Goal: Transaction & Acquisition: Purchase product/service

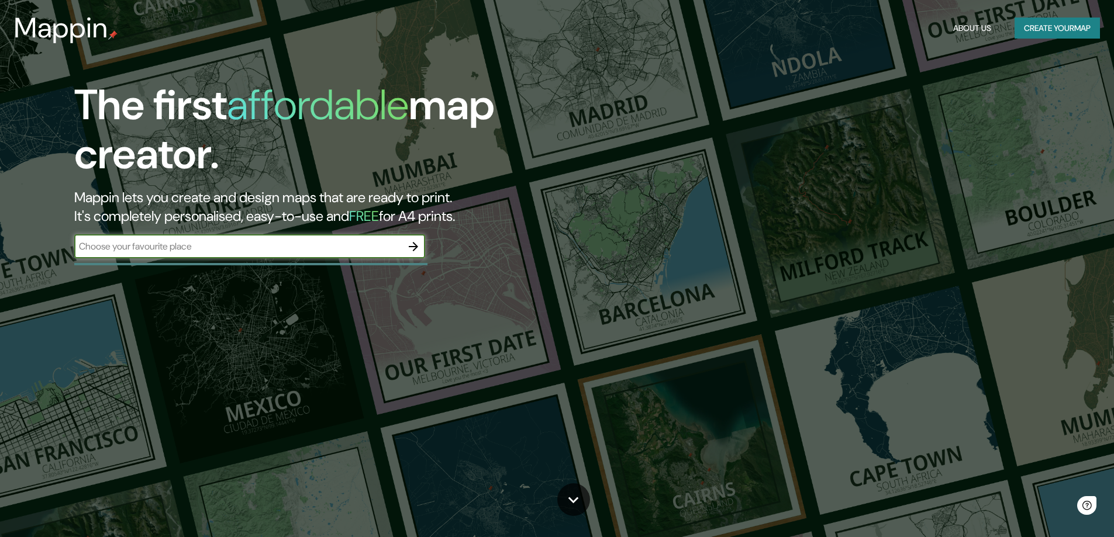
click at [133, 248] on input "text" at bounding box center [237, 246] width 327 height 13
type input "TLAQUEPAQUE [GEOGRAPHIC_DATA]"
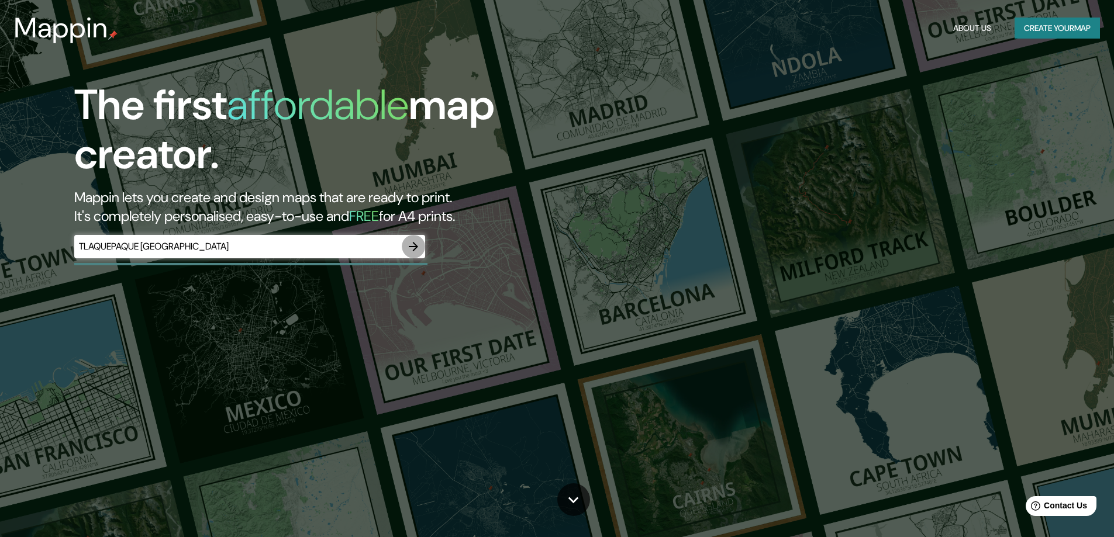
click at [409, 247] on icon "button" at bounding box center [413, 246] width 9 height 9
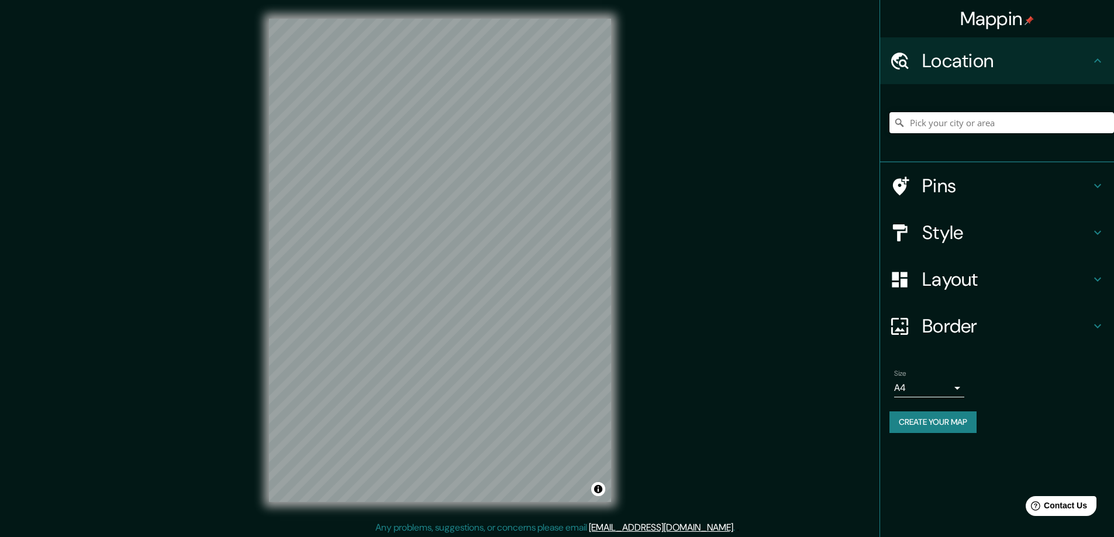
click at [993, 125] on input "Pick your city or area" at bounding box center [1001, 122] width 224 height 21
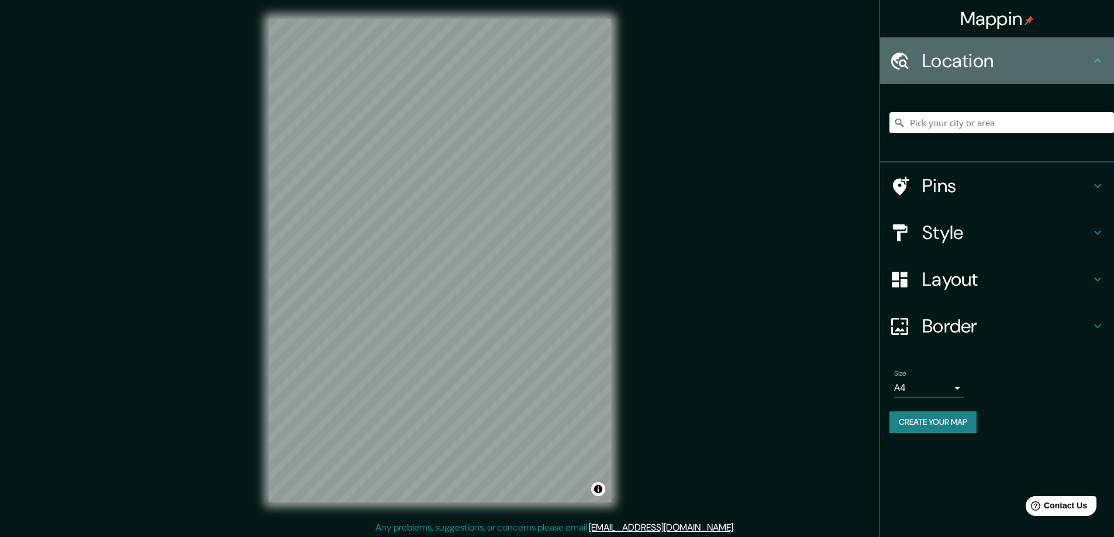
click at [980, 50] on h4 "Location" at bounding box center [1006, 60] width 168 height 23
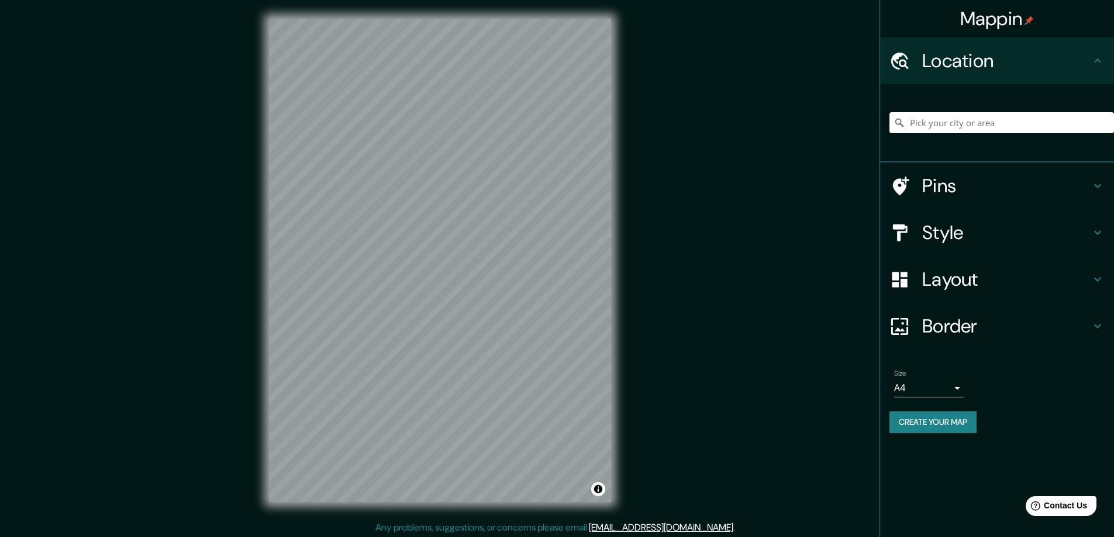
click at [924, 119] on input "Pick your city or area" at bounding box center [1001, 122] width 224 height 21
click at [966, 118] on input "Guadalajara, Jalisco, México" at bounding box center [1001, 122] width 224 height 21
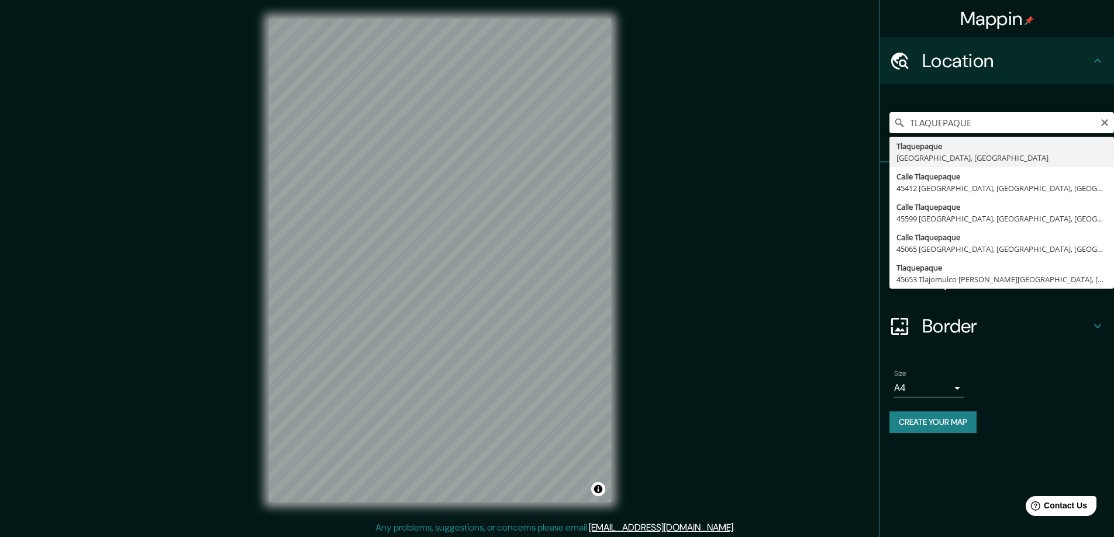
type input "[GEOGRAPHIC_DATA], [GEOGRAPHIC_DATA], [GEOGRAPHIC_DATA]"
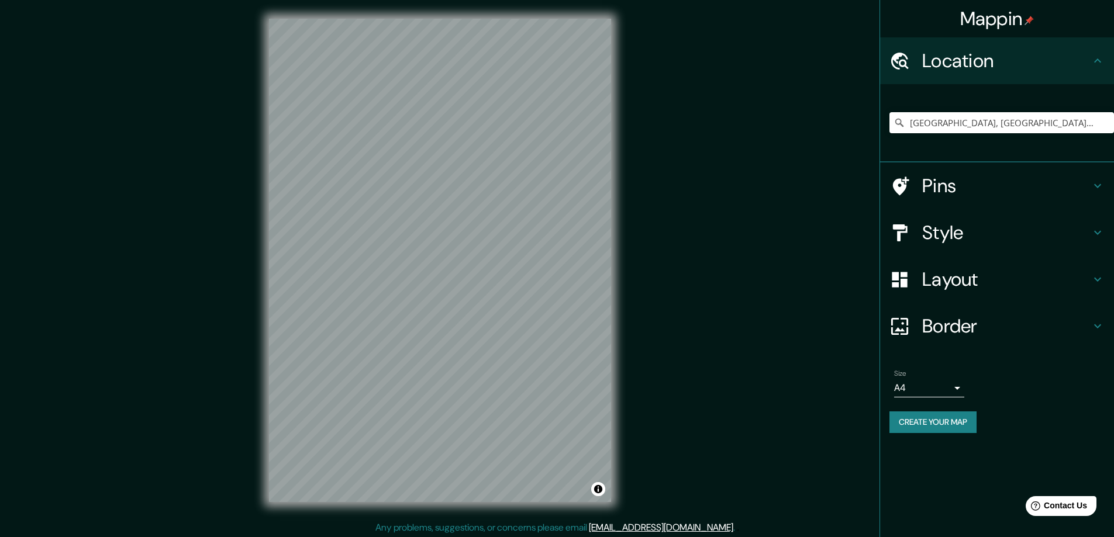
click at [1069, 190] on h4 "Pins" at bounding box center [1006, 185] width 168 height 23
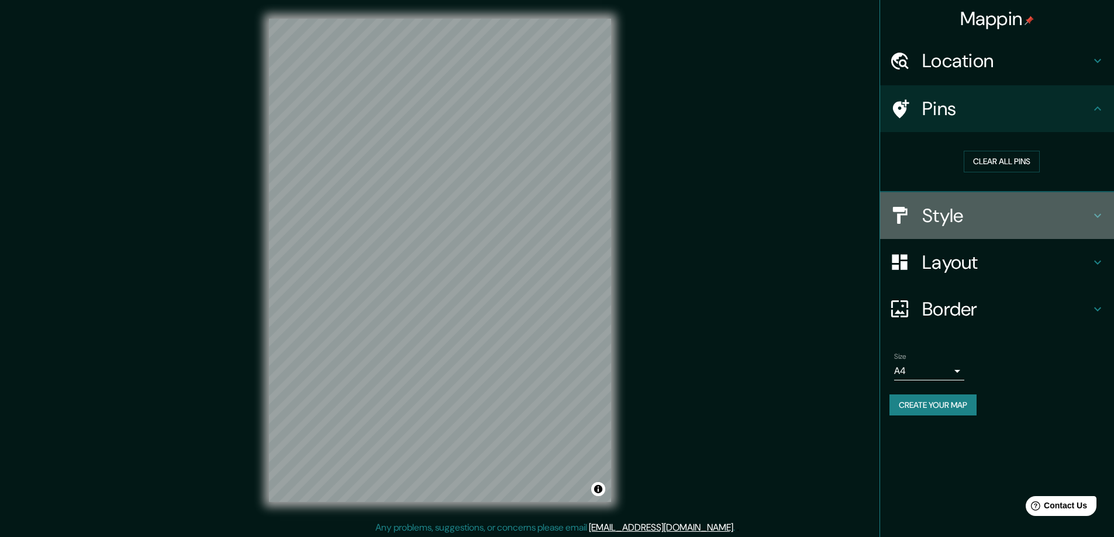
click at [947, 219] on h4 "Style" at bounding box center [1006, 215] width 168 height 23
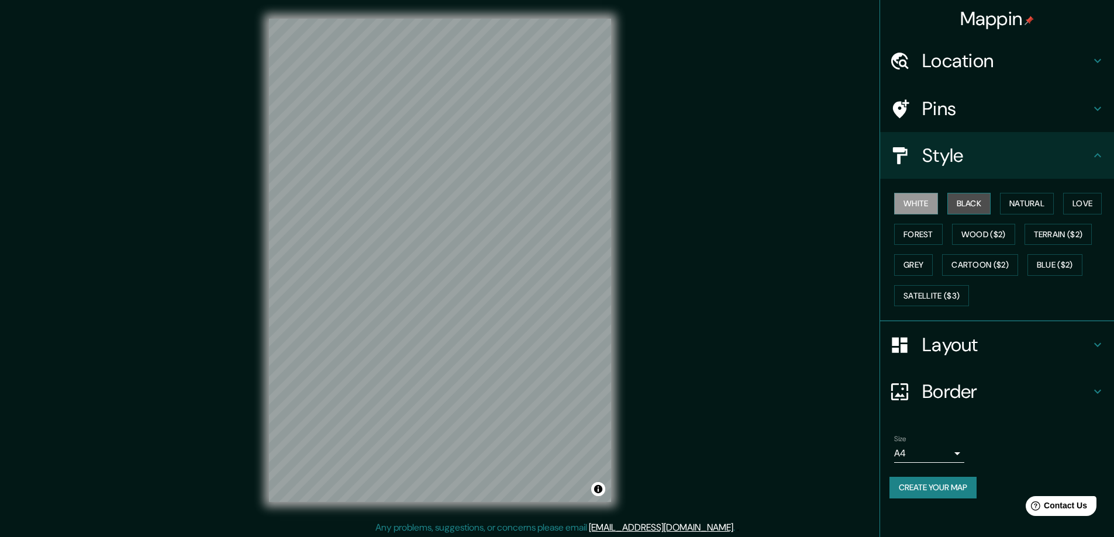
click at [972, 204] on button "Black" at bounding box center [969, 204] width 44 height 22
click at [1014, 204] on button "Natural" at bounding box center [1027, 204] width 54 height 22
click at [1077, 205] on button "Love" at bounding box center [1082, 204] width 39 height 22
click at [909, 239] on button "Forest" at bounding box center [918, 235] width 49 height 22
click at [974, 235] on button "Wood ($2)" at bounding box center [983, 235] width 63 height 22
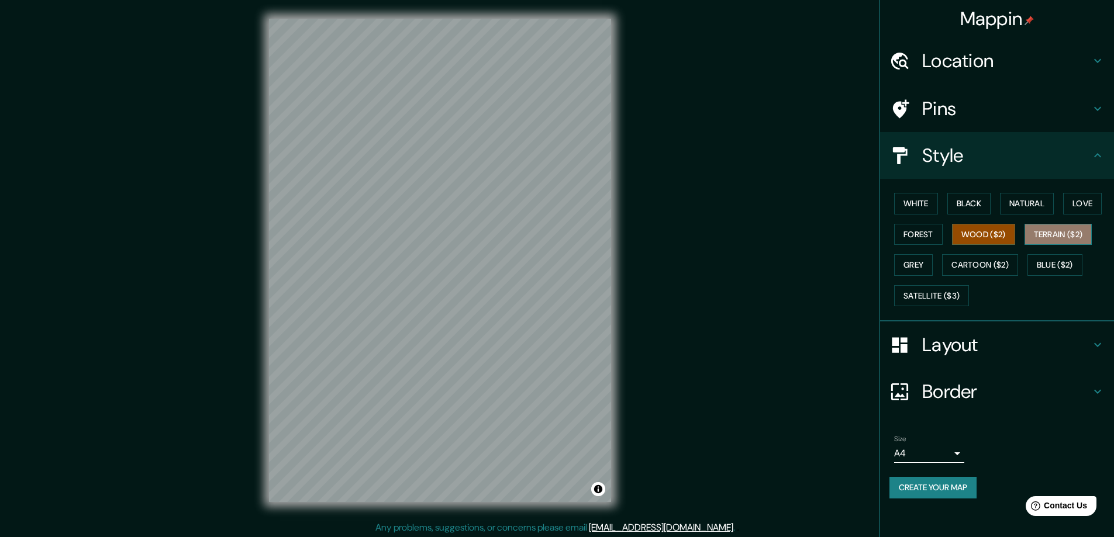
click at [1069, 233] on button "Terrain ($2)" at bounding box center [1058, 235] width 68 height 22
click at [911, 260] on button "Grey" at bounding box center [913, 265] width 39 height 22
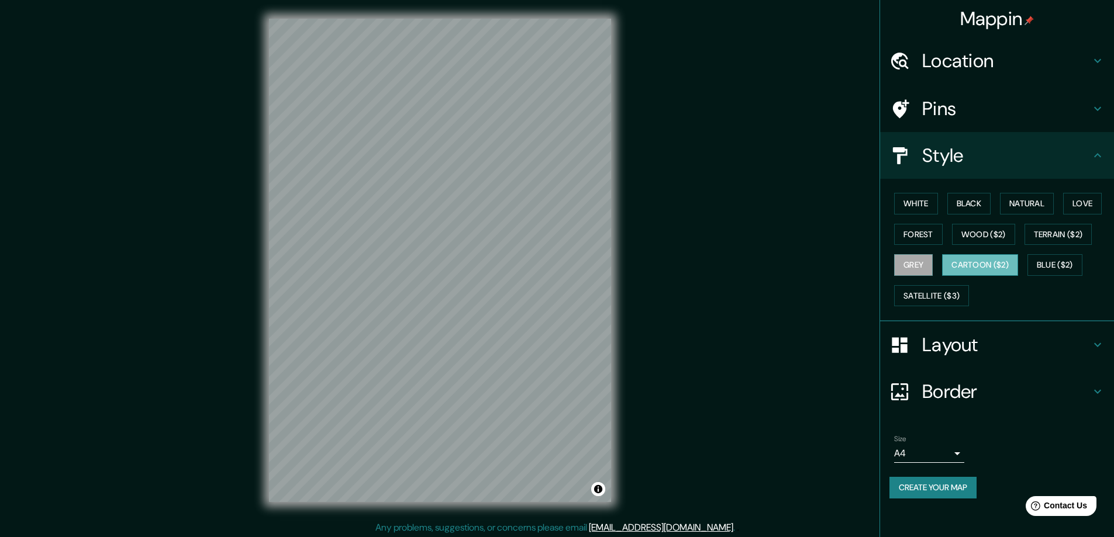
click at [982, 271] on button "Cartoon ($2)" at bounding box center [980, 265] width 76 height 22
click at [1054, 264] on button "Blue ($2)" at bounding box center [1054, 265] width 55 height 22
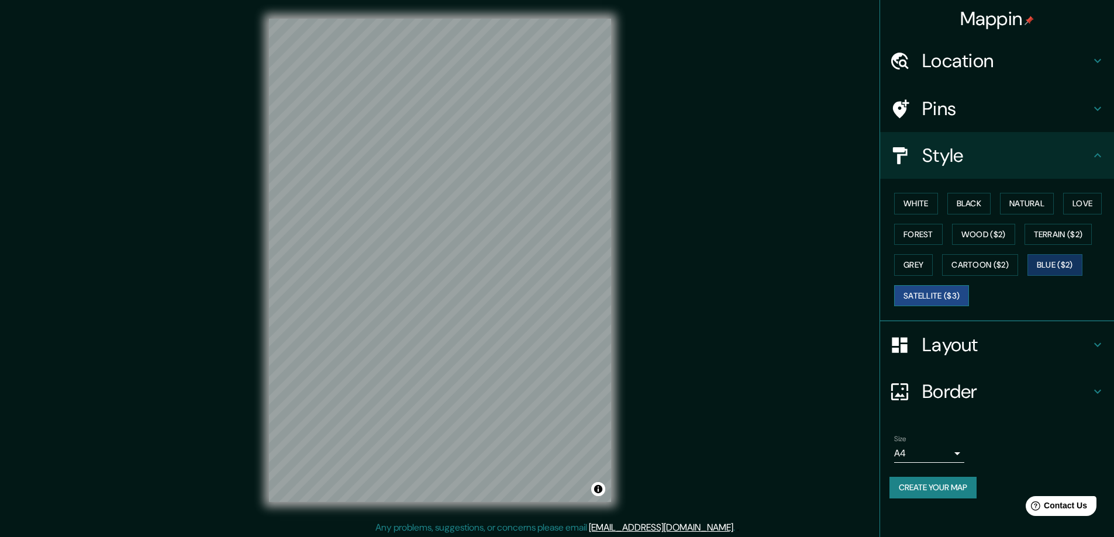
click at [949, 294] on button "Satellite ($3)" at bounding box center [931, 296] width 75 height 22
click at [1004, 262] on button "Cartoon ($2)" at bounding box center [980, 265] width 76 height 22
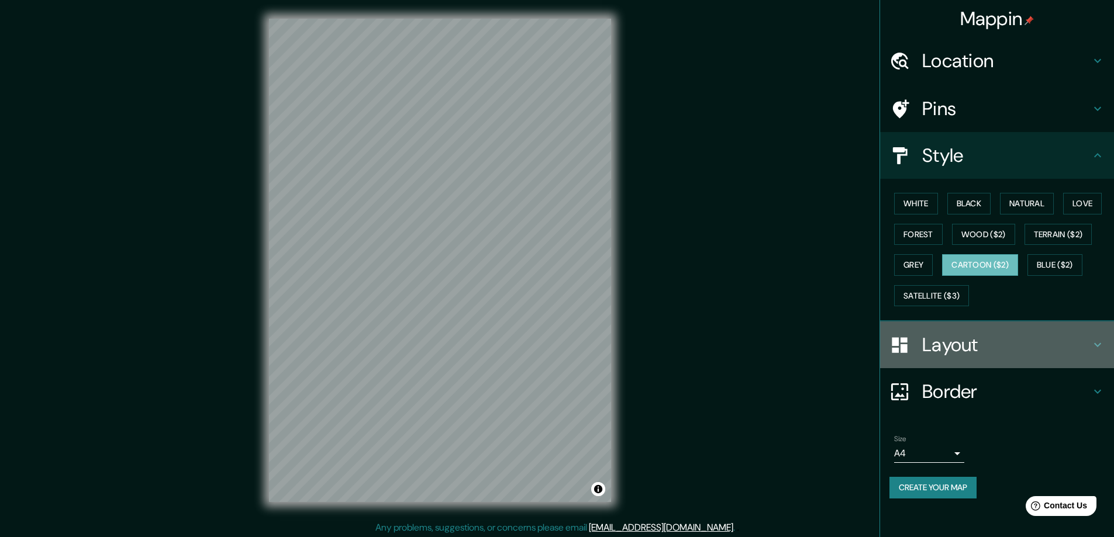
click at [975, 347] on h4 "Layout" at bounding box center [1006, 344] width 168 height 23
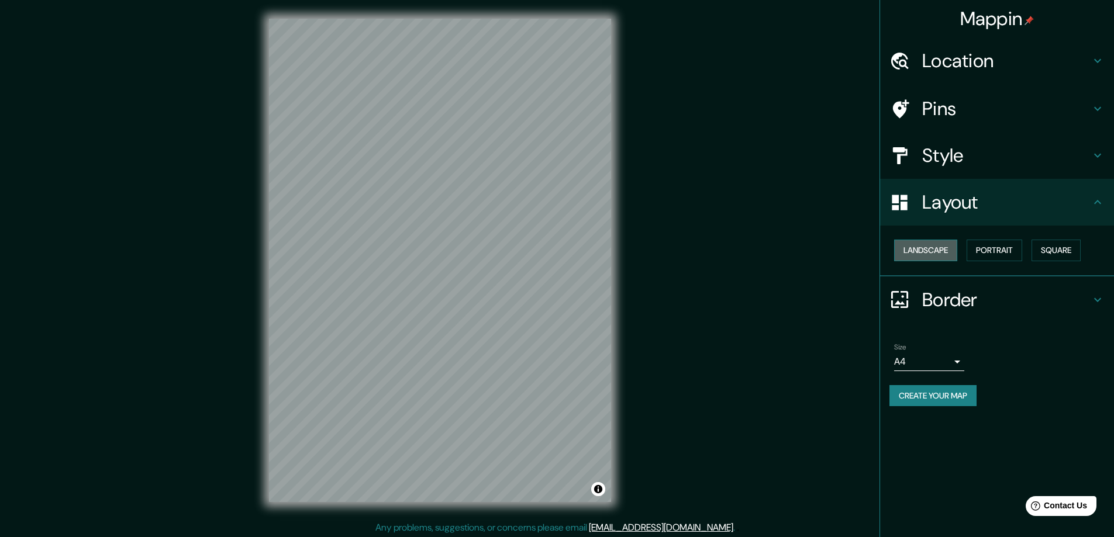
click at [937, 255] on button "Landscape" at bounding box center [925, 251] width 63 height 22
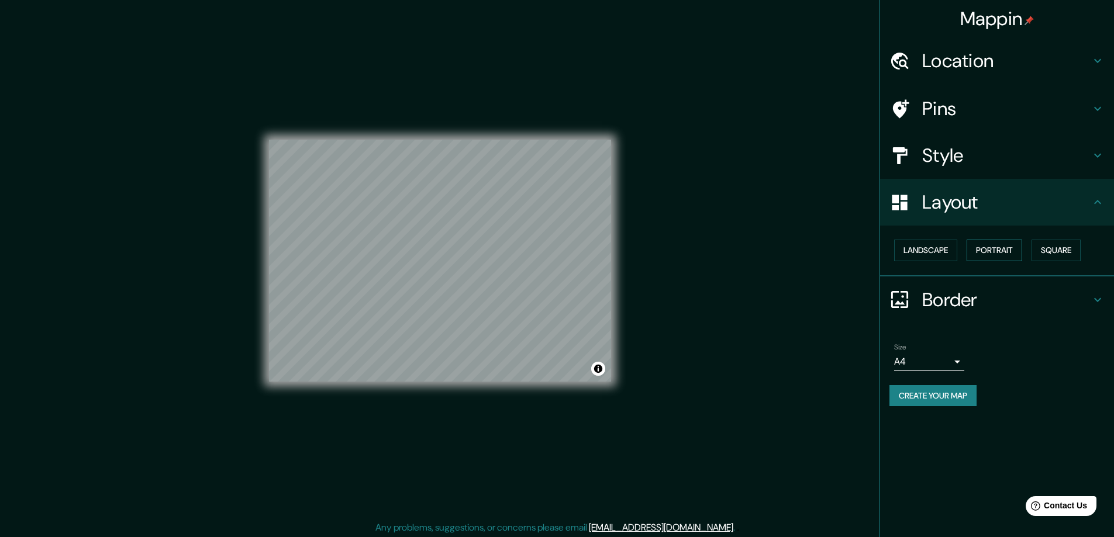
click at [994, 250] on button "Portrait" at bounding box center [994, 251] width 56 height 22
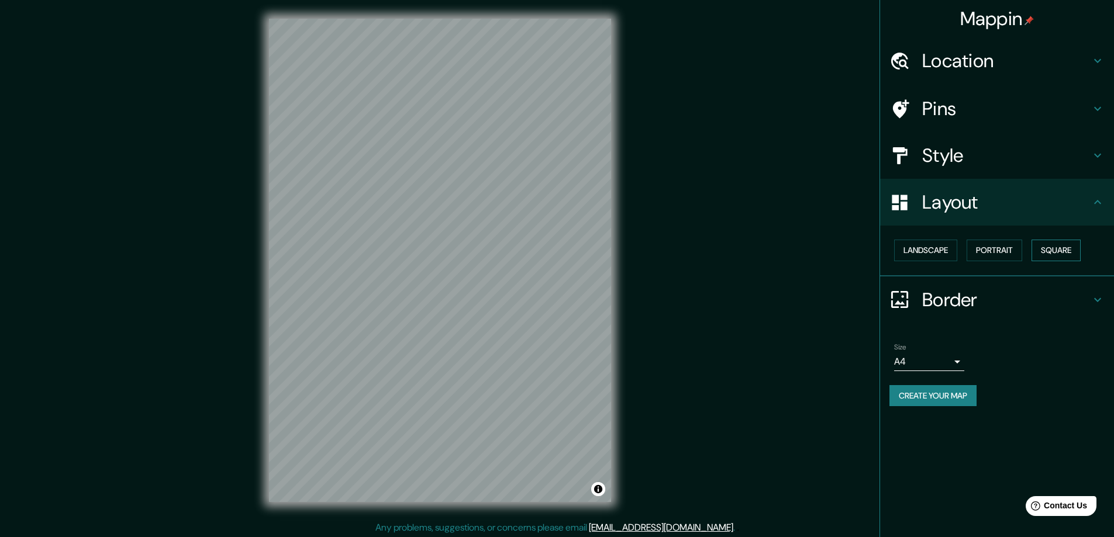
click at [1053, 252] on button "Square" at bounding box center [1055, 251] width 49 height 22
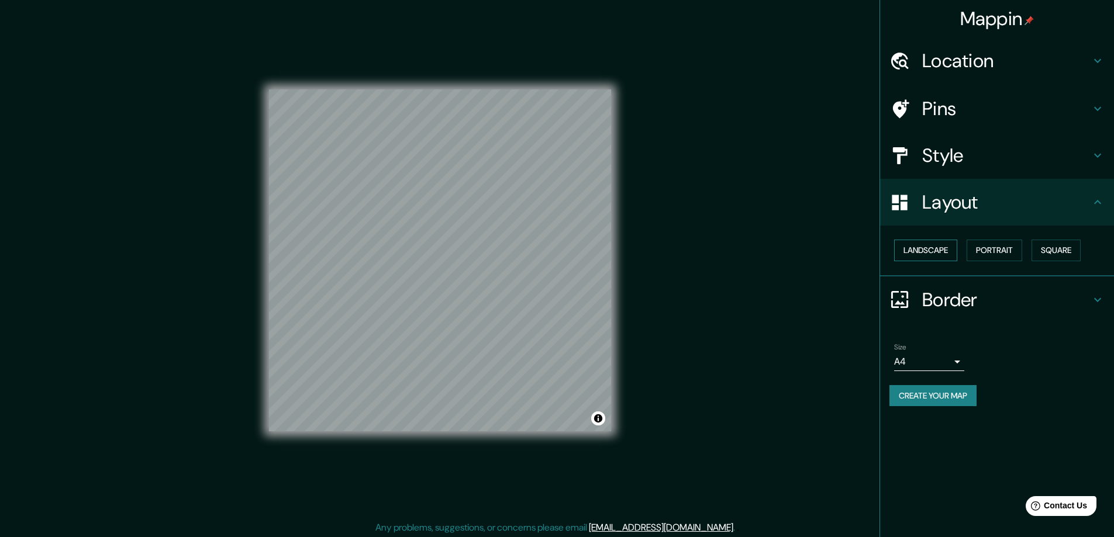
click at [930, 253] on button "Landscape" at bounding box center [925, 251] width 63 height 22
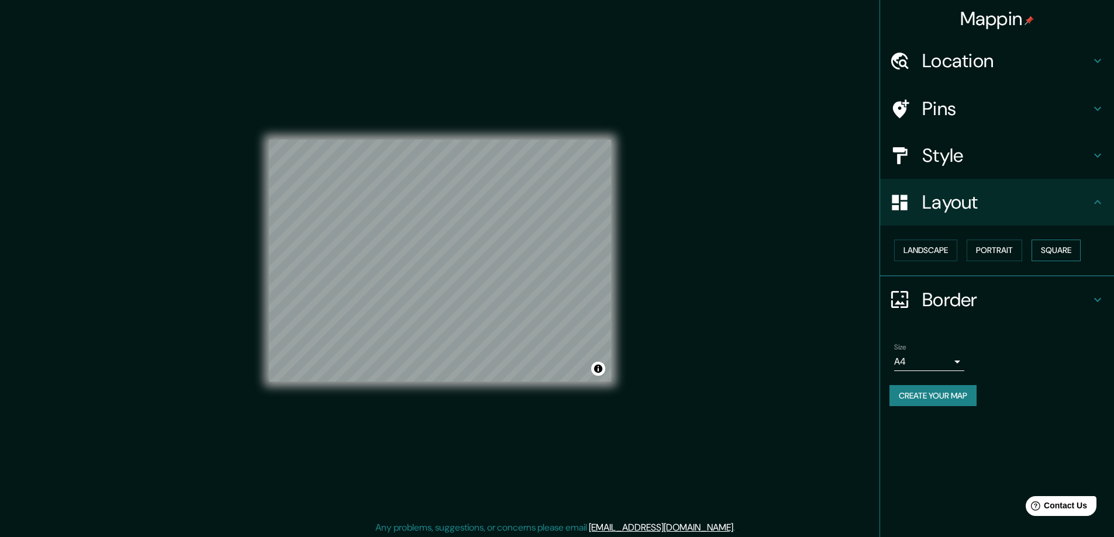
click at [1059, 251] on button "Square" at bounding box center [1055, 251] width 49 height 22
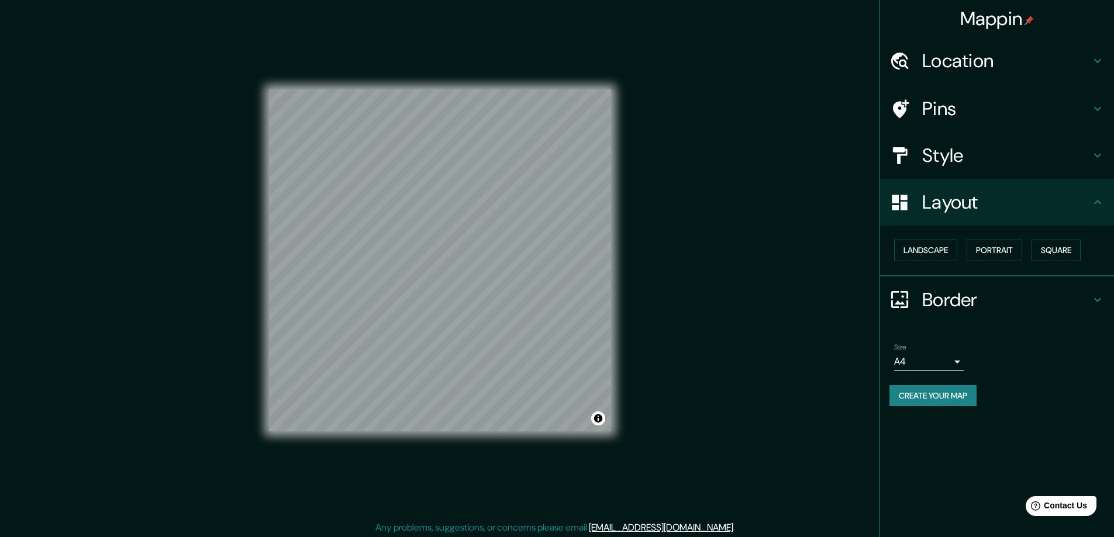
click at [1001, 303] on h4 "Border" at bounding box center [1006, 299] width 168 height 23
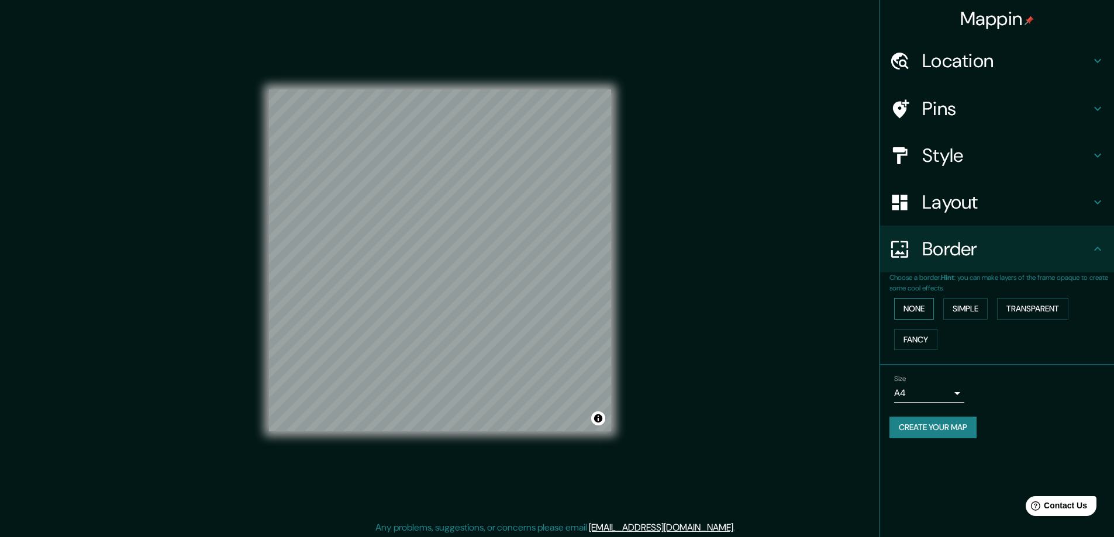
click at [912, 308] on button "None" at bounding box center [914, 309] width 40 height 22
click at [911, 310] on button "None" at bounding box center [914, 309] width 40 height 22
click at [972, 307] on button "Simple" at bounding box center [965, 309] width 44 height 22
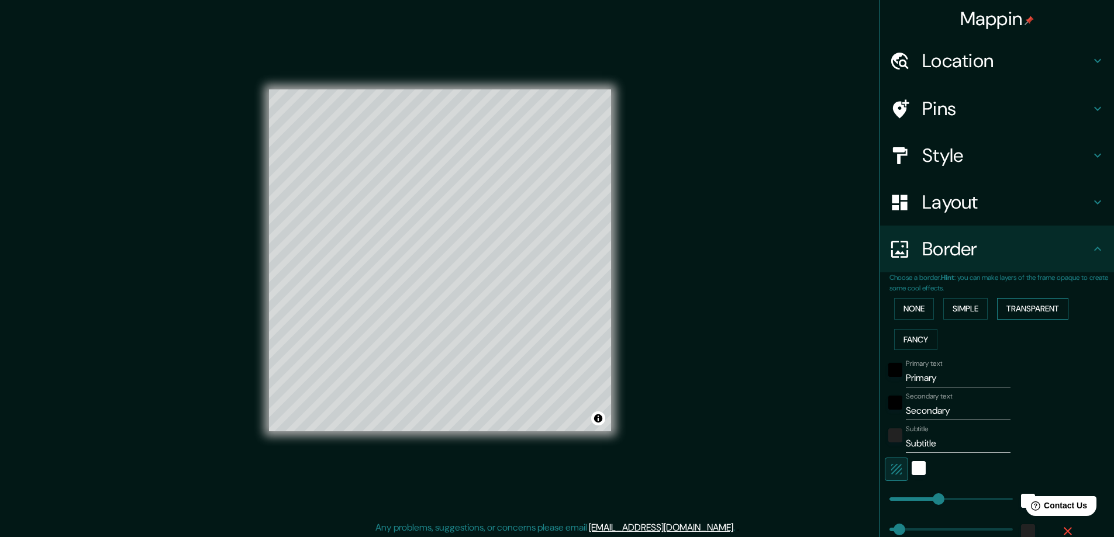
click at [1026, 315] on button "Transparent" at bounding box center [1032, 309] width 71 height 22
click at [914, 343] on button "Fancy" at bounding box center [915, 340] width 43 height 22
click at [888, 368] on div "black" at bounding box center [895, 370] width 14 height 14
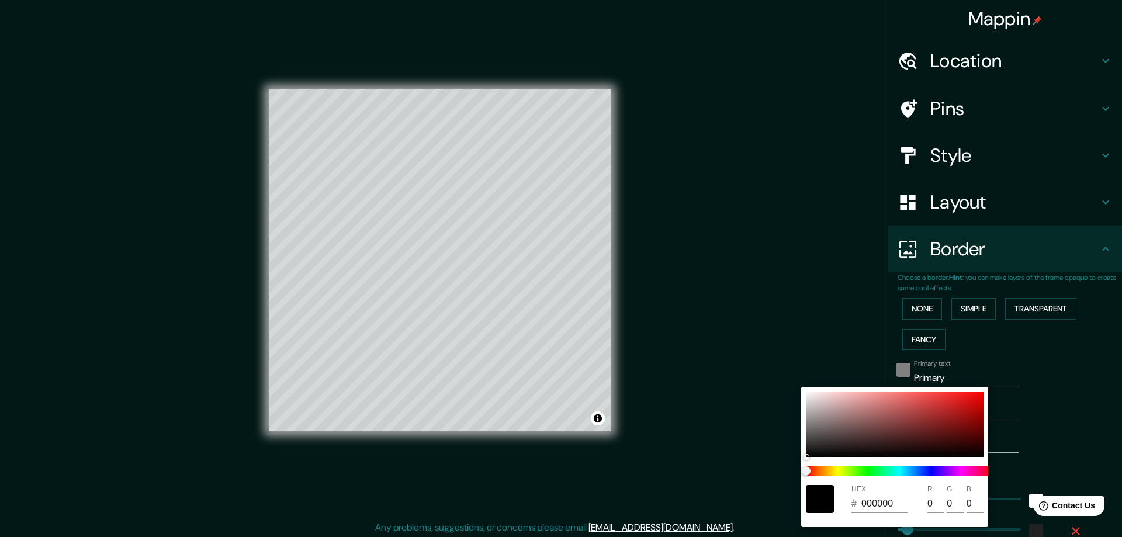
click at [885, 368] on div at bounding box center [561, 268] width 1122 height 537
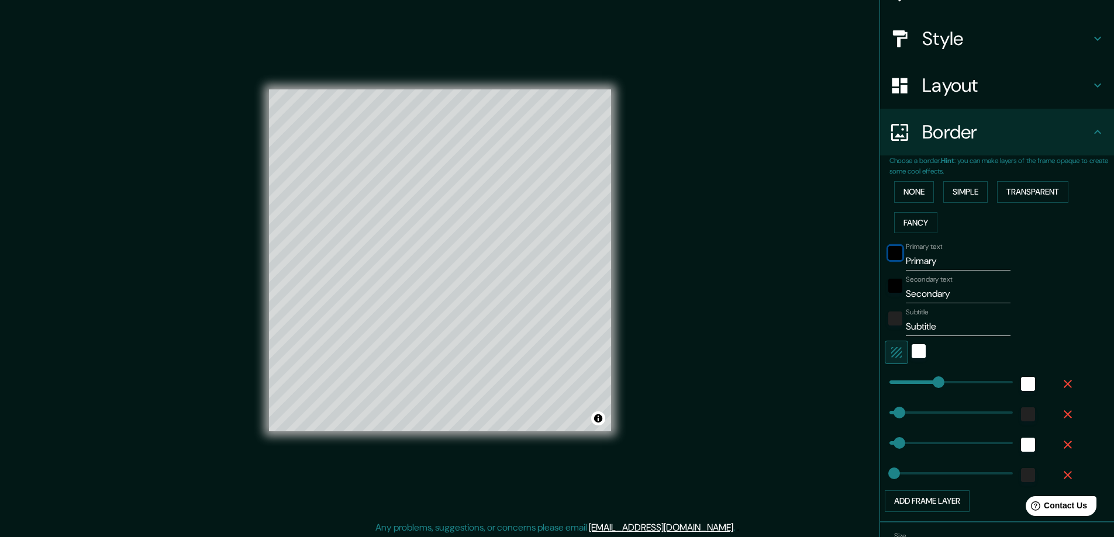
scroll to position [175, 0]
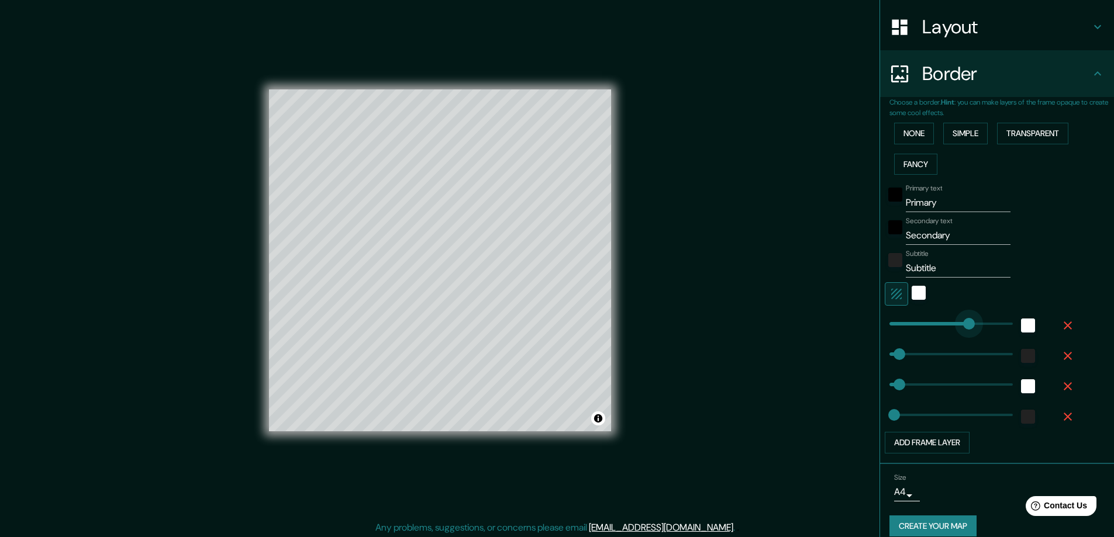
type input "422"
drag, startPoint x: 931, startPoint y: 330, endPoint x: 969, endPoint y: 328, distance: 38.0
type input "47"
type input "23"
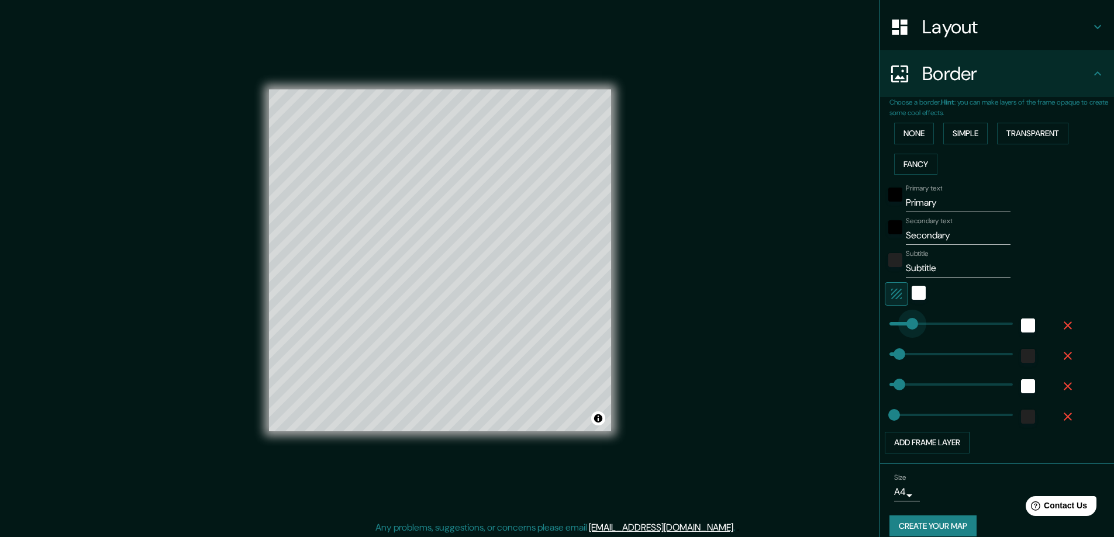
type input "106"
drag, startPoint x: 969, startPoint y: 328, endPoint x: 903, endPoint y: 330, distance: 66.7
type input "47"
type input "23"
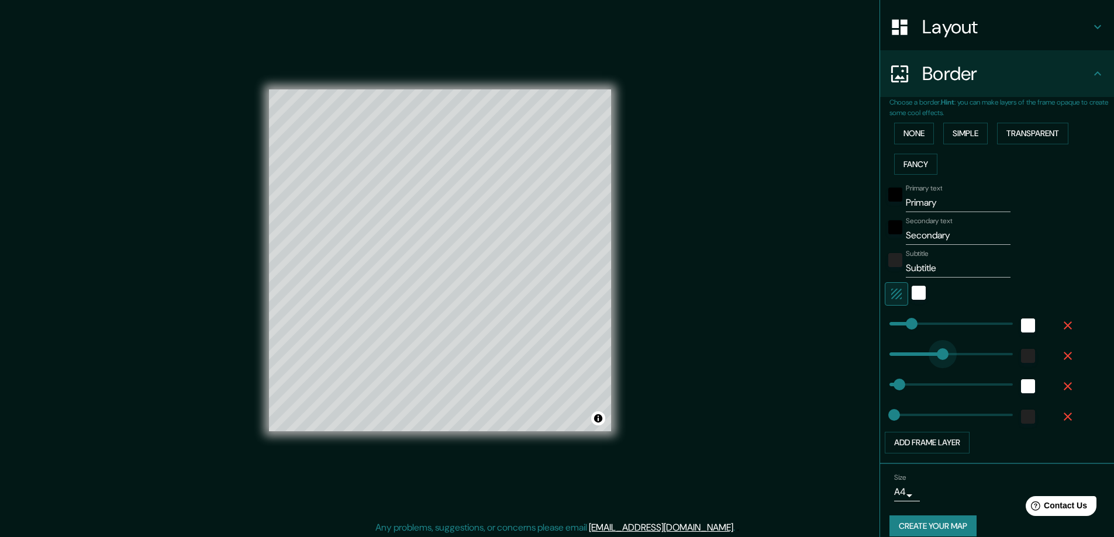
type input "314"
drag, startPoint x: 896, startPoint y: 353, endPoint x: 946, endPoint y: 354, distance: 50.3
type input "47"
type input "23"
type input "64"
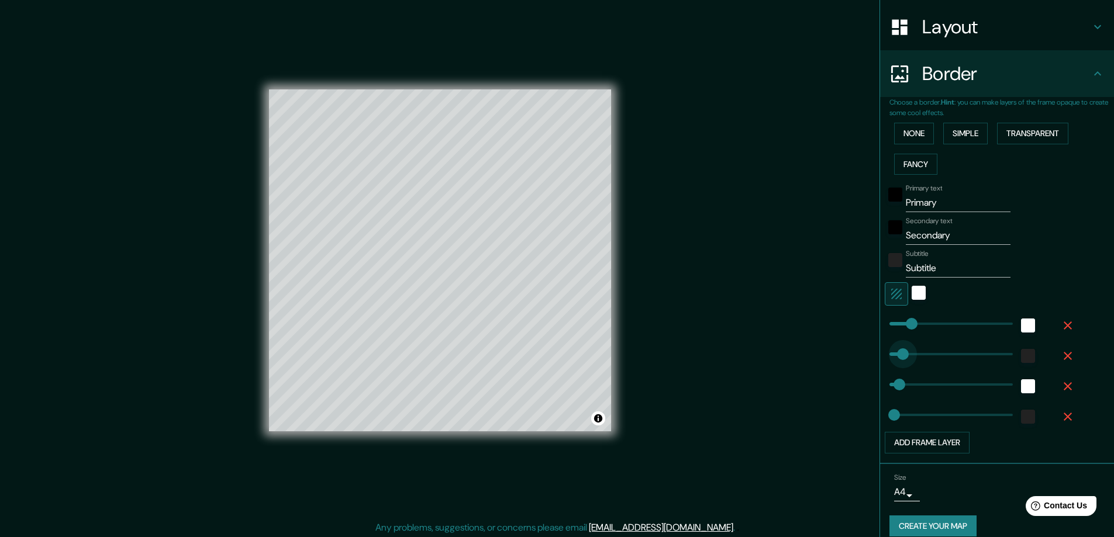
drag, startPoint x: 946, startPoint y: 354, endPoint x: 894, endPoint y: 357, distance: 52.7
type input "47"
type input "23"
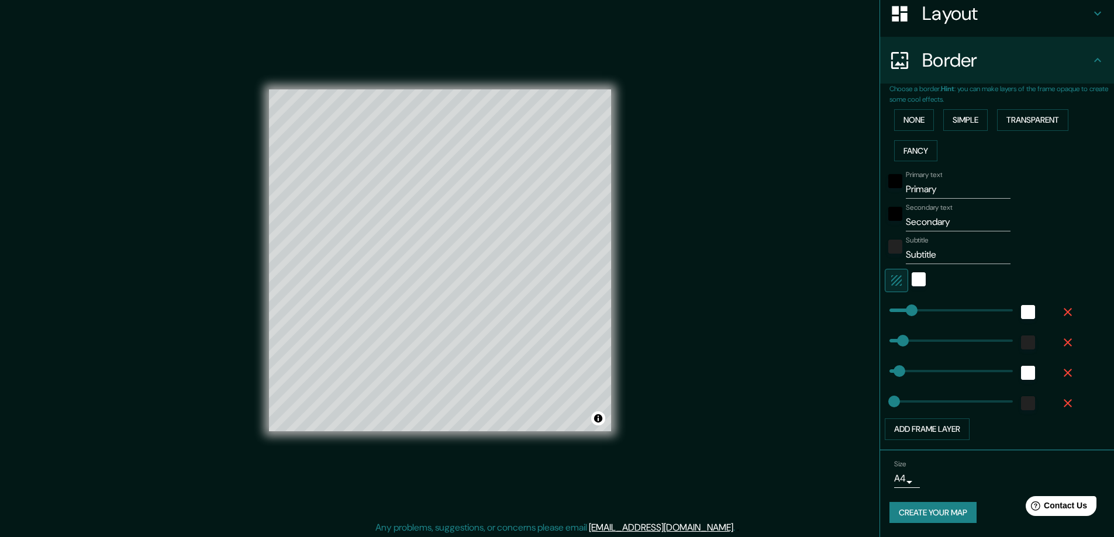
scroll to position [0, 0]
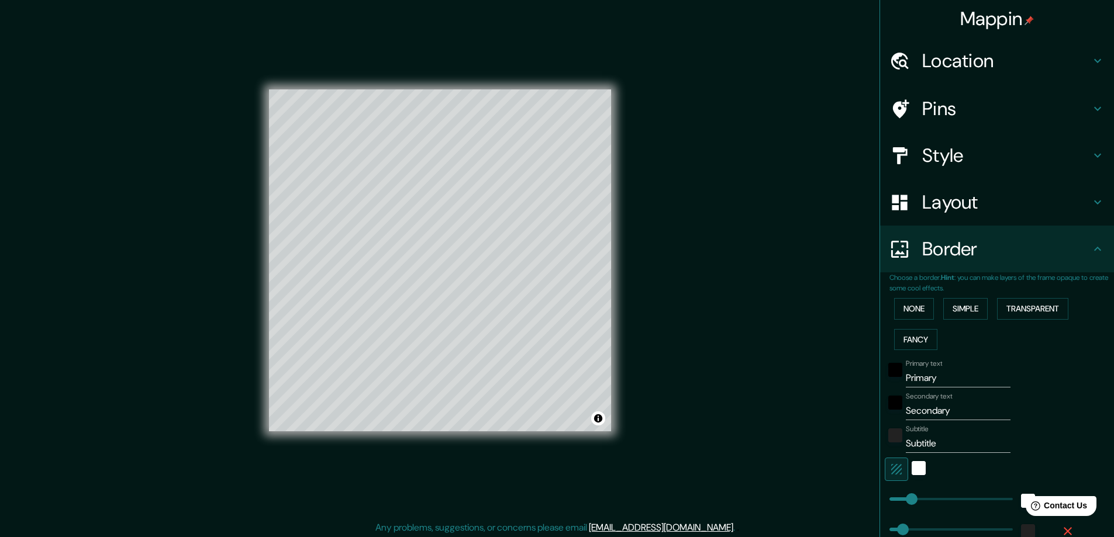
click at [1036, 208] on h4 "Layout" at bounding box center [1006, 202] width 168 height 23
type input "47"
type input "23"
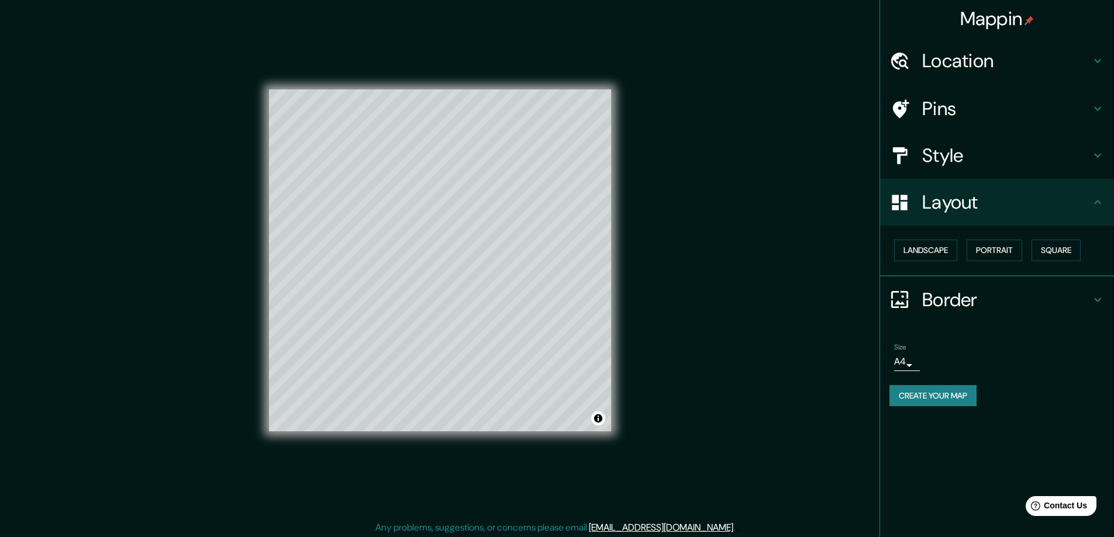
click at [1024, 154] on h4 "Style" at bounding box center [1006, 155] width 168 height 23
type input "47"
type input "23"
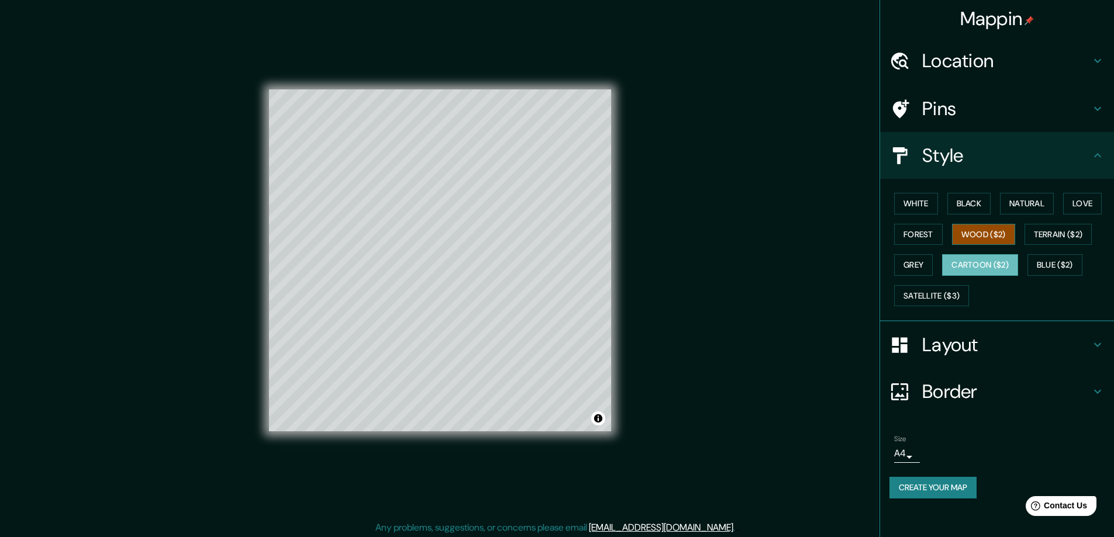
click at [974, 234] on button "Wood ($2)" at bounding box center [983, 235] width 63 height 22
click at [946, 394] on h4 "Border" at bounding box center [1006, 391] width 168 height 23
type input "47"
type input "23"
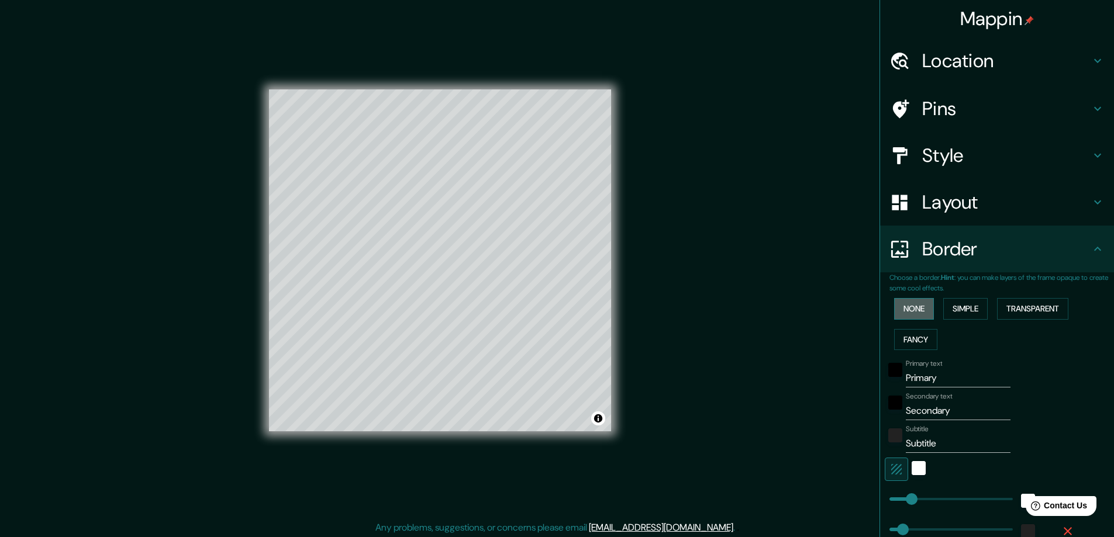
click at [909, 313] on button "None" at bounding box center [914, 309] width 40 height 22
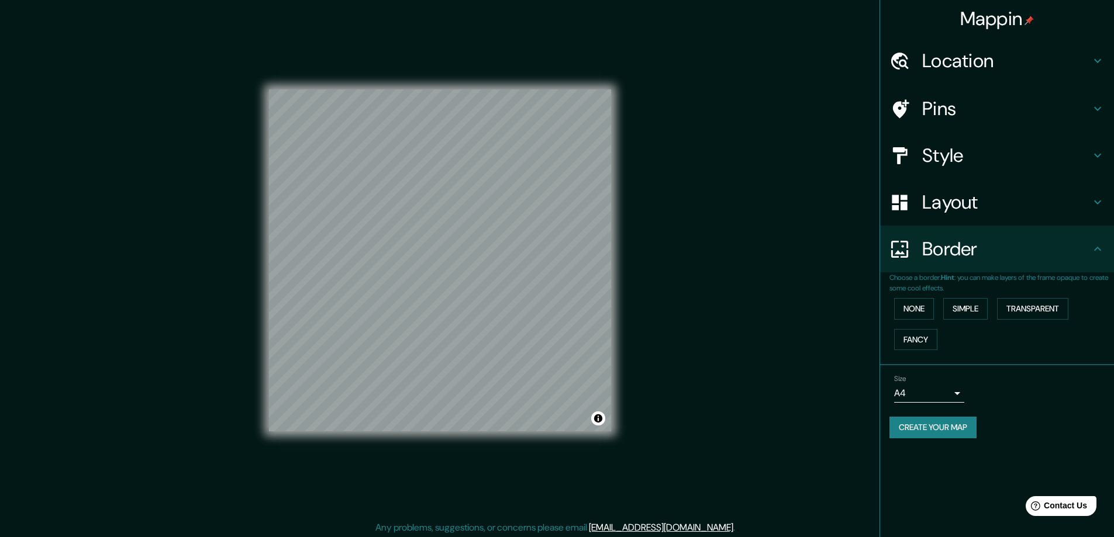
click at [949, 388] on body "Mappin Location Tlaquepaque, Jalisco, México Pins Style Layout Border Choose a …" at bounding box center [557, 268] width 1114 height 537
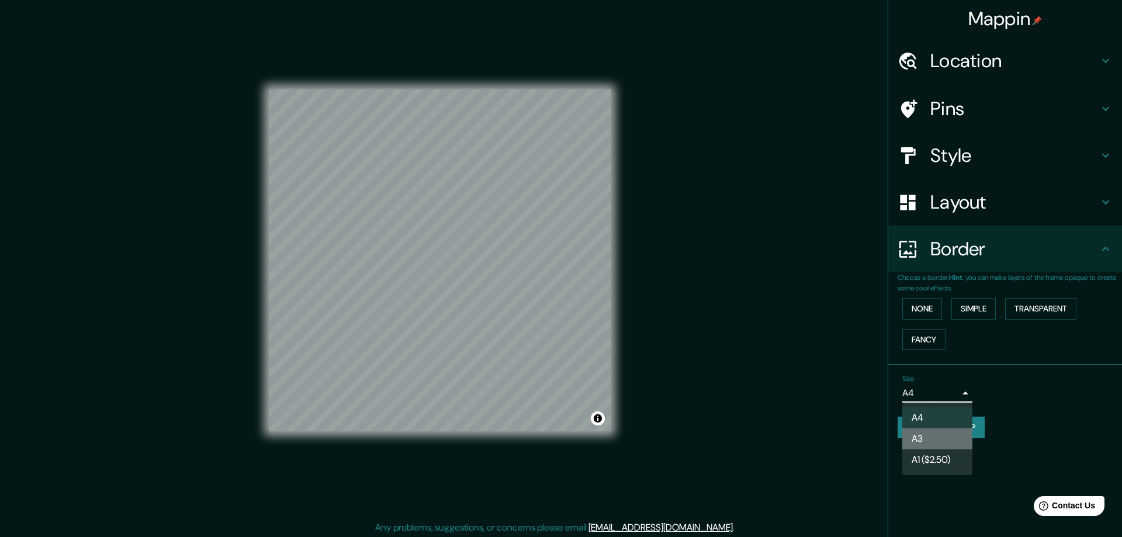
click at [935, 431] on li "A3" at bounding box center [938, 439] width 70 height 21
click at [959, 395] on body "Mappin Location Tlaquepaque, Jalisco, México Pins Style Layout Border Choose a …" at bounding box center [561, 268] width 1122 height 537
click at [927, 414] on li "A4" at bounding box center [938, 417] width 70 height 21
type input "single"
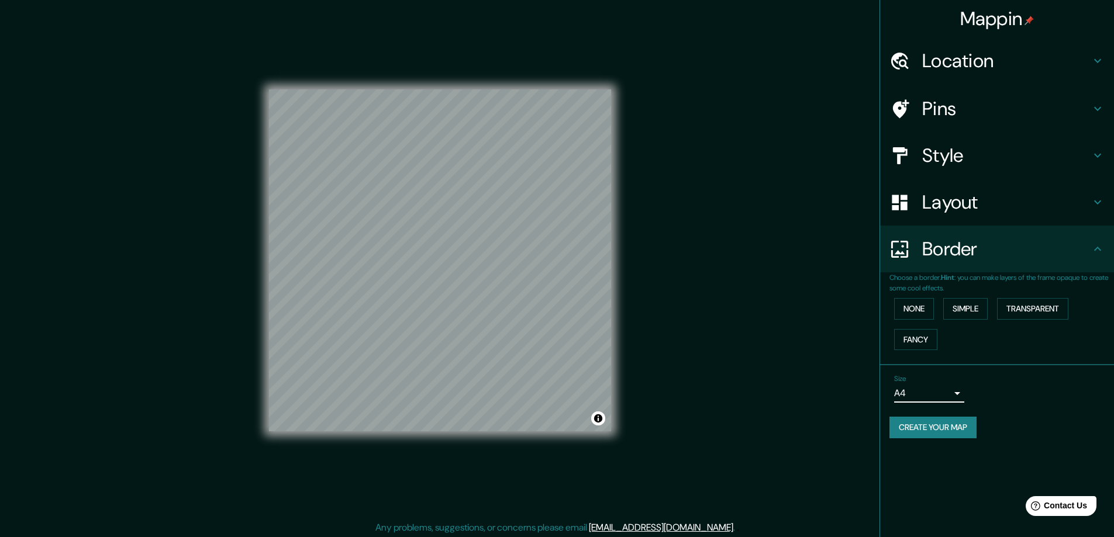
click at [938, 64] on h4 "Location" at bounding box center [1006, 60] width 168 height 23
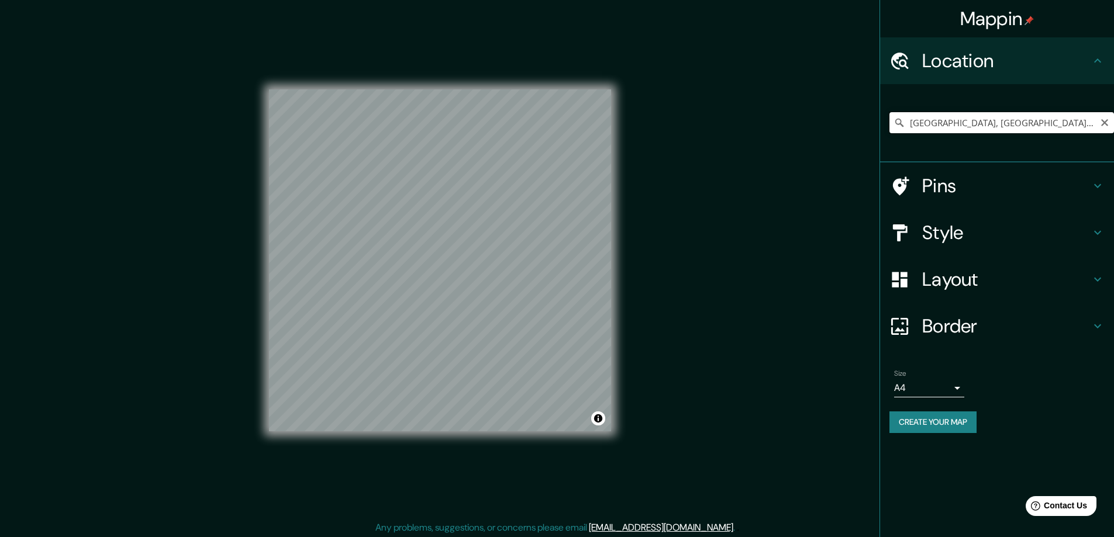
click at [967, 123] on input "[GEOGRAPHIC_DATA], [GEOGRAPHIC_DATA], [GEOGRAPHIC_DATA]" at bounding box center [1001, 122] width 224 height 21
click at [963, 115] on input "Calle Morelos, 45500 Tlaquepaque, Jalisco, México" at bounding box center [1001, 122] width 224 height 21
click at [1093, 123] on input "Calle Morelos 256, 45500 Tlaquepaque, Jalisco, México" at bounding box center [1001, 122] width 224 height 21
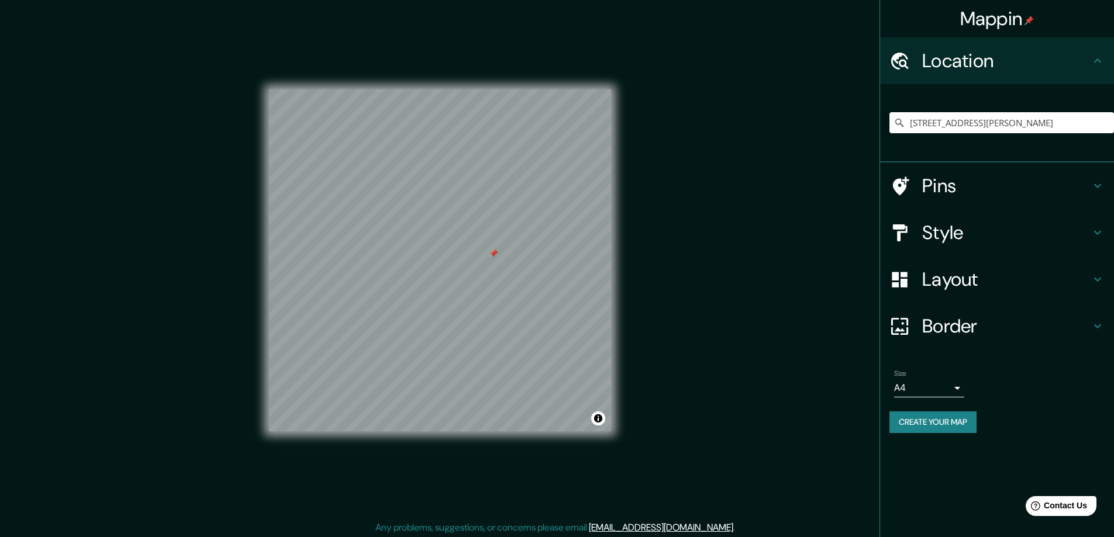
drag, startPoint x: 489, startPoint y: 201, endPoint x: 492, endPoint y: 254, distance: 53.3
click at [492, 254] on div at bounding box center [493, 253] width 9 height 9
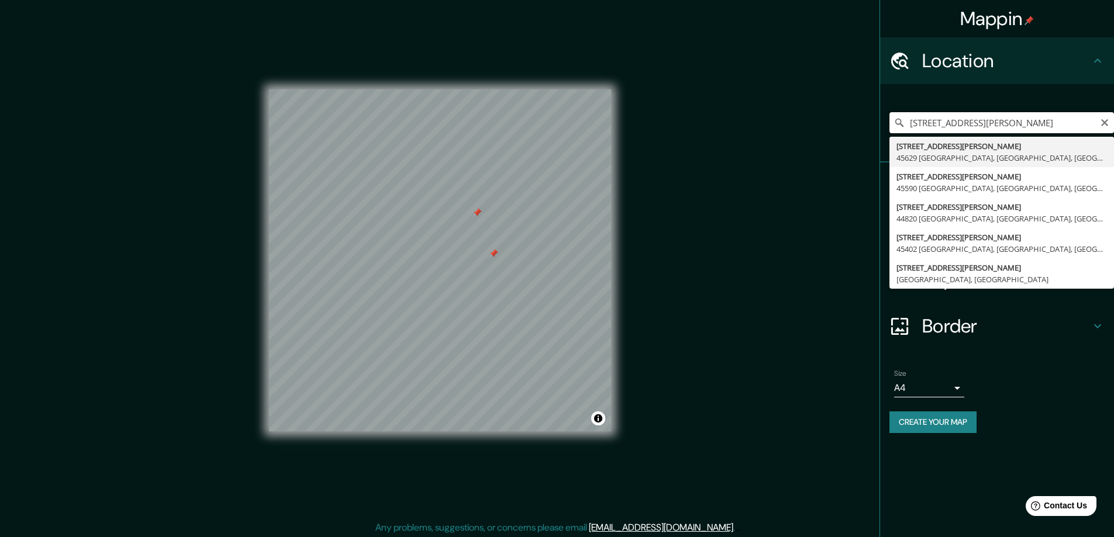
type input "Calle Morelos 2, 45629 Tlaquepaque, Jalisco, México"
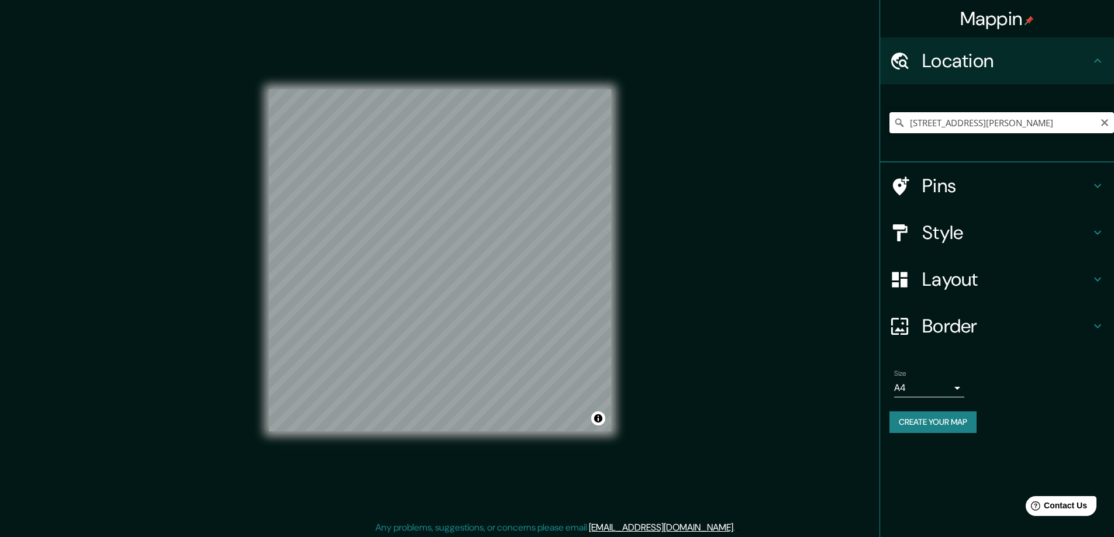
click at [951, 186] on h4 "Pins" at bounding box center [1006, 185] width 168 height 23
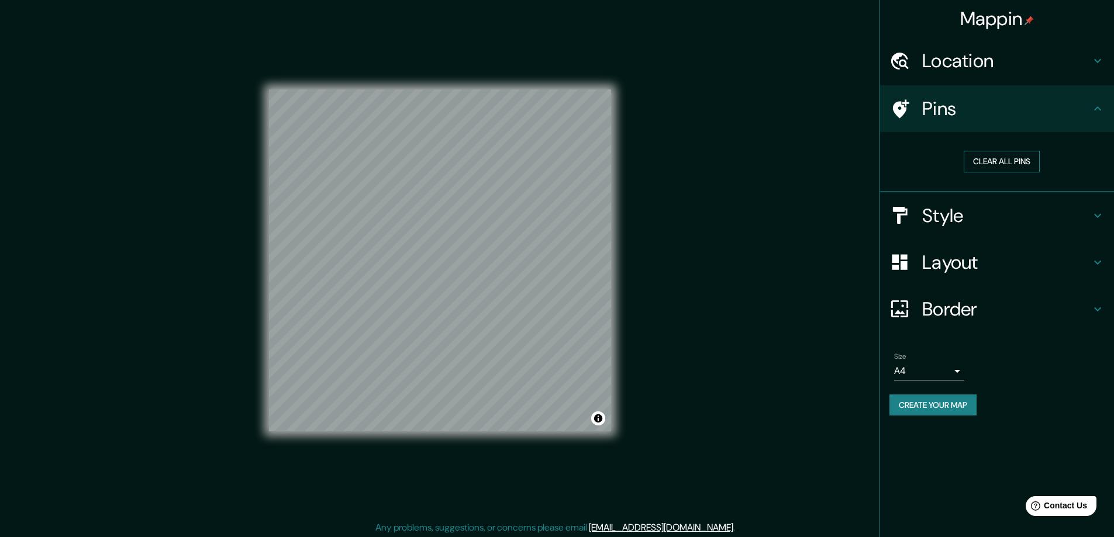
click at [1008, 160] on button "Clear all pins" at bounding box center [1001, 162] width 76 height 22
click at [963, 229] on div "Style" at bounding box center [997, 215] width 234 height 47
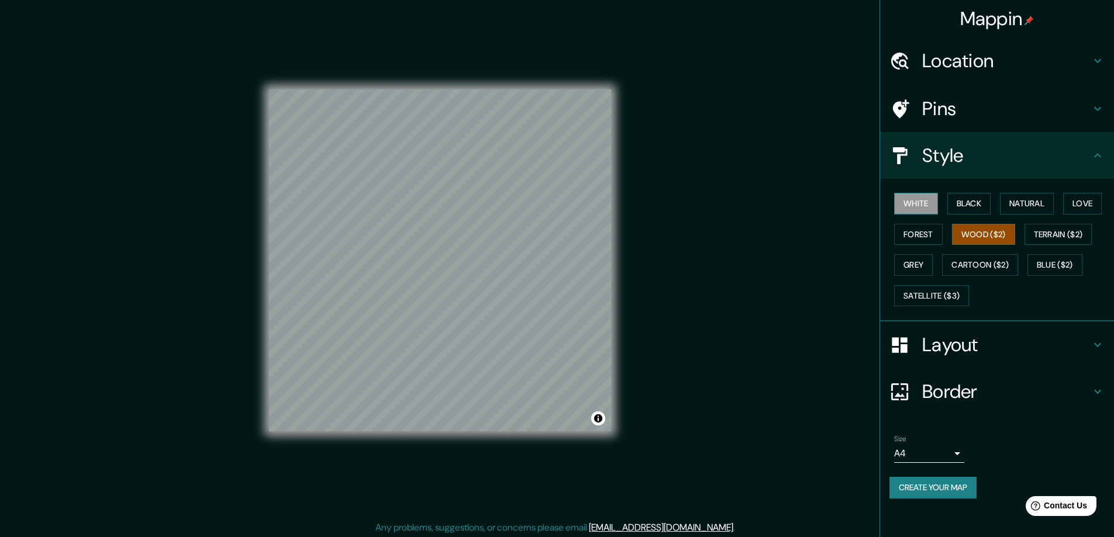
click at [922, 205] on button "White" at bounding box center [916, 204] width 44 height 22
click at [983, 205] on button "Black" at bounding box center [969, 204] width 44 height 22
click at [921, 209] on button "White" at bounding box center [916, 204] width 44 height 22
click at [970, 203] on button "Black" at bounding box center [969, 204] width 44 height 22
click at [1032, 198] on button "Natural" at bounding box center [1027, 204] width 54 height 22
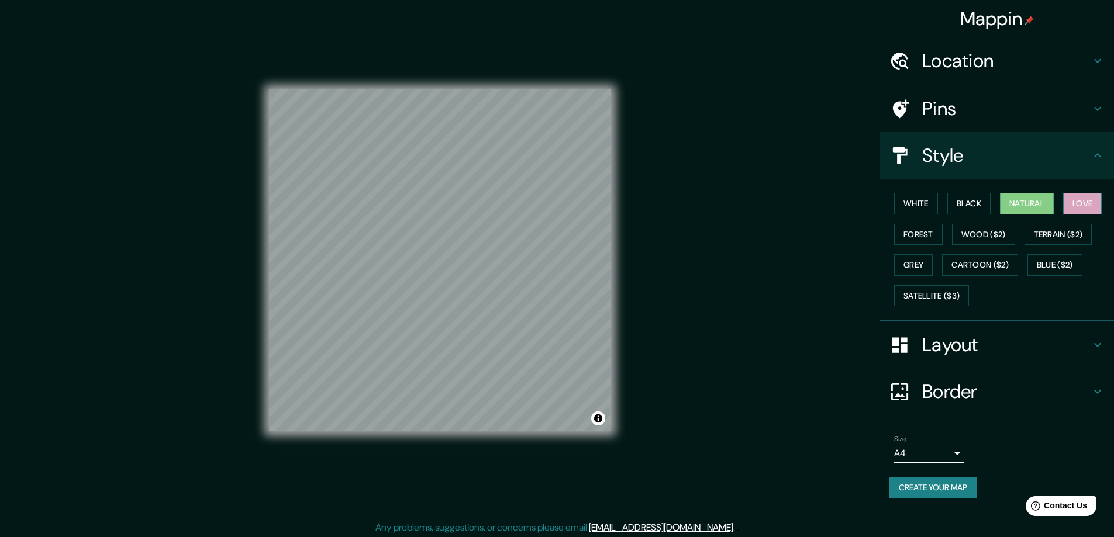
click at [1094, 206] on button "Love" at bounding box center [1082, 204] width 39 height 22
click at [914, 239] on button "Forest" at bounding box center [918, 235] width 49 height 22
click at [997, 229] on button "Wood ($2)" at bounding box center [983, 235] width 63 height 22
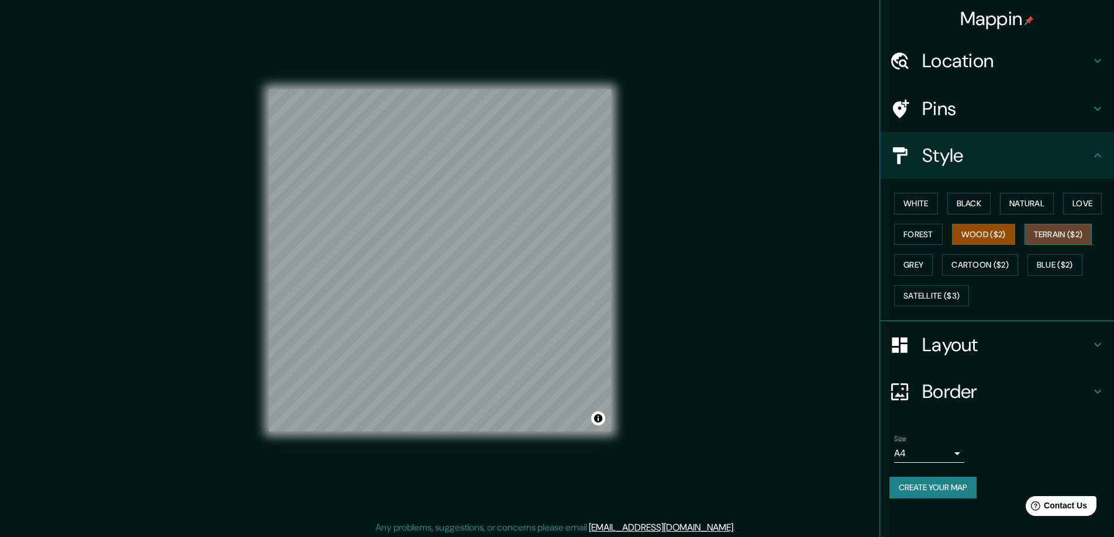
click at [1063, 236] on button "Terrain ($2)" at bounding box center [1058, 235] width 68 height 22
click at [919, 255] on button "Grey" at bounding box center [913, 265] width 39 height 22
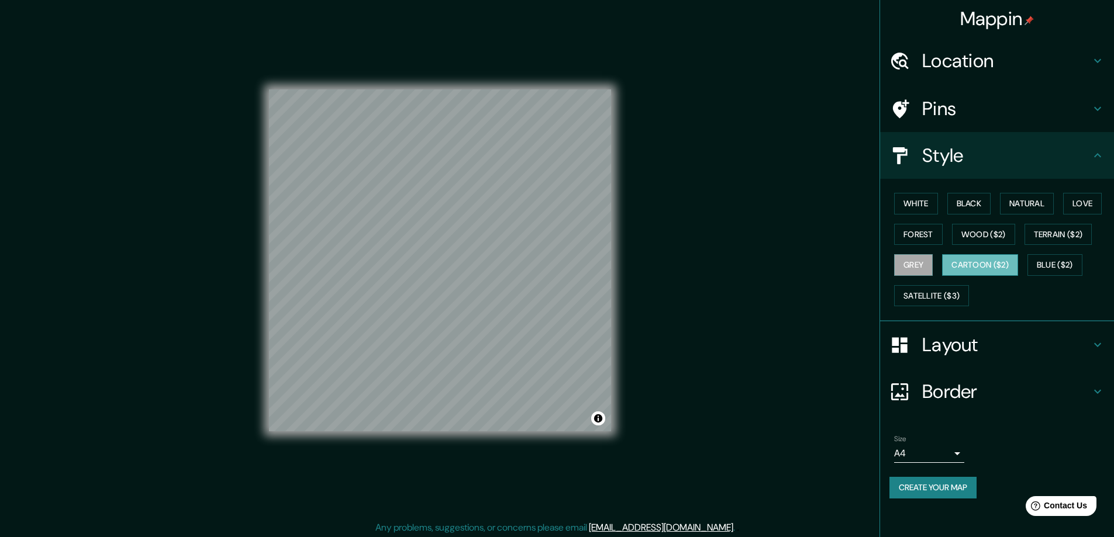
click at [994, 265] on button "Cartoon ($2)" at bounding box center [980, 265] width 76 height 22
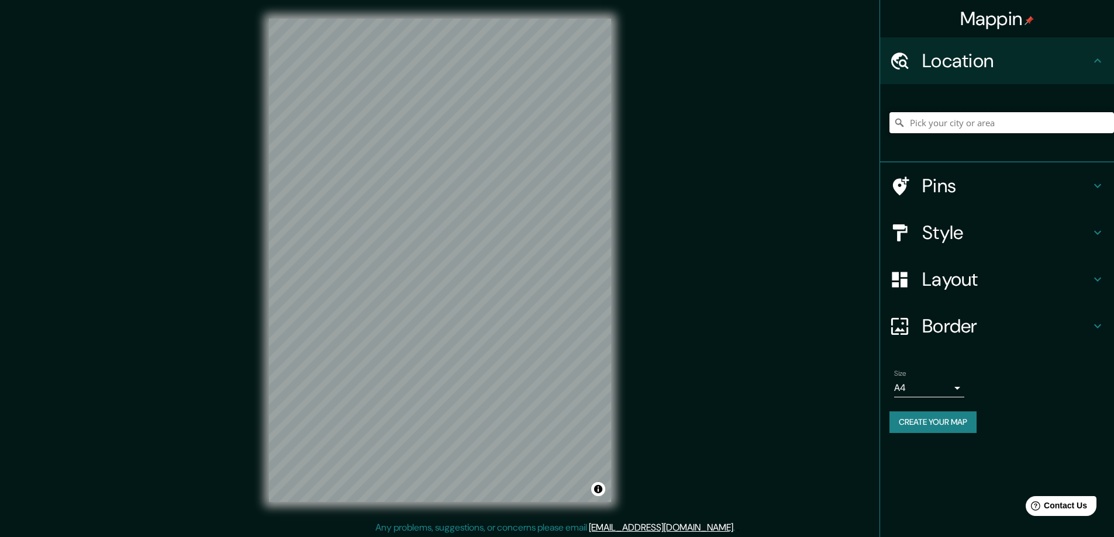
click at [970, 128] on input "Pick your city or area" at bounding box center [1001, 122] width 224 height 21
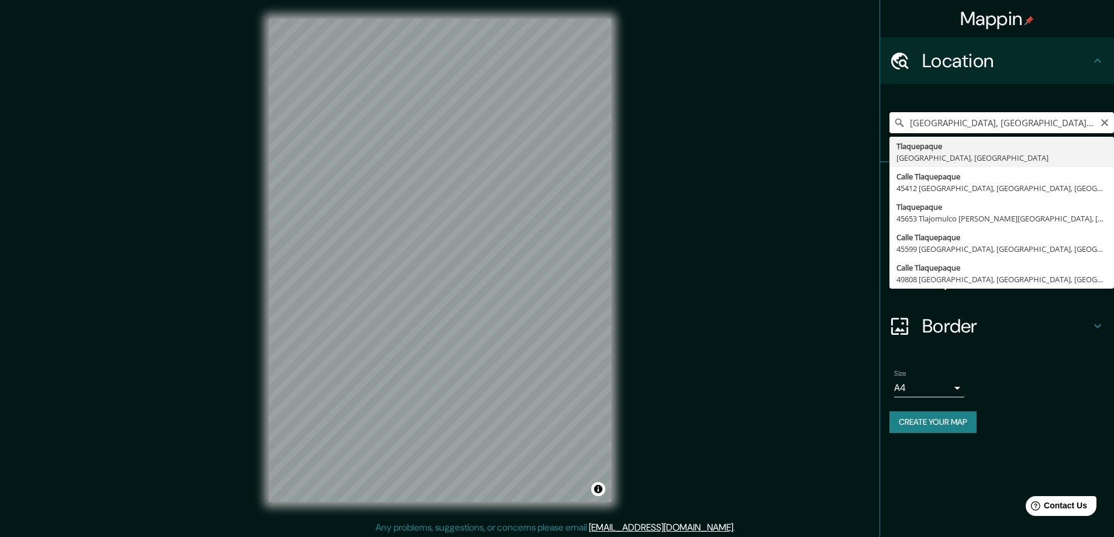
type input "[GEOGRAPHIC_DATA], [GEOGRAPHIC_DATA], [GEOGRAPHIC_DATA]"
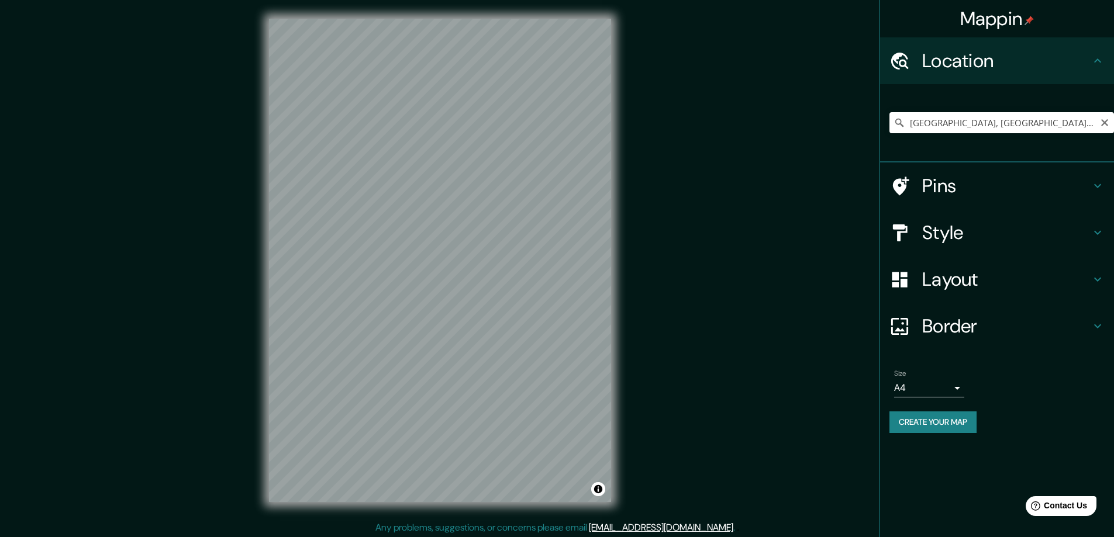
click at [965, 187] on h4 "Pins" at bounding box center [1006, 185] width 168 height 23
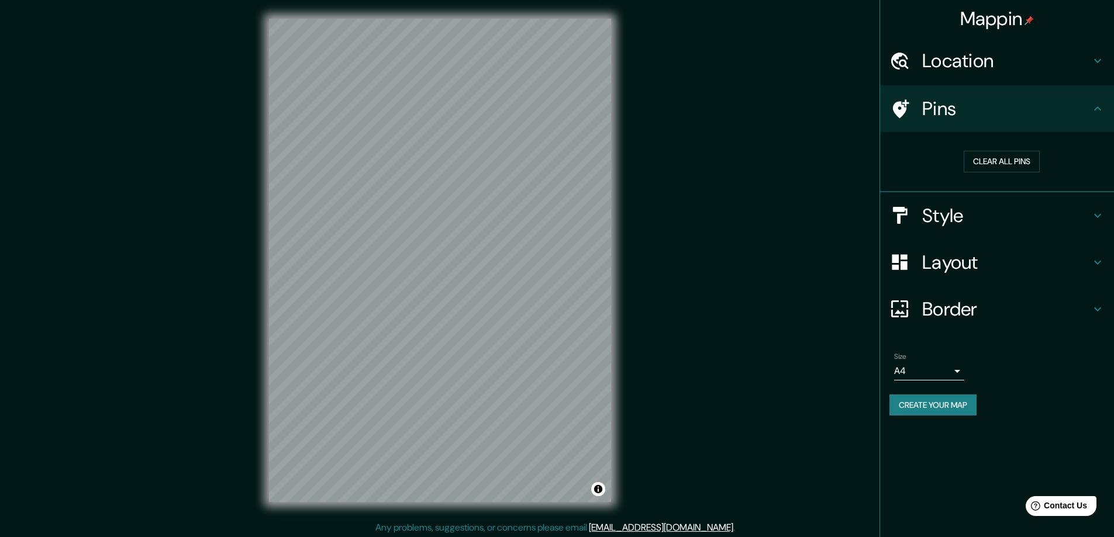
click at [982, 215] on h4 "Style" at bounding box center [1006, 215] width 168 height 23
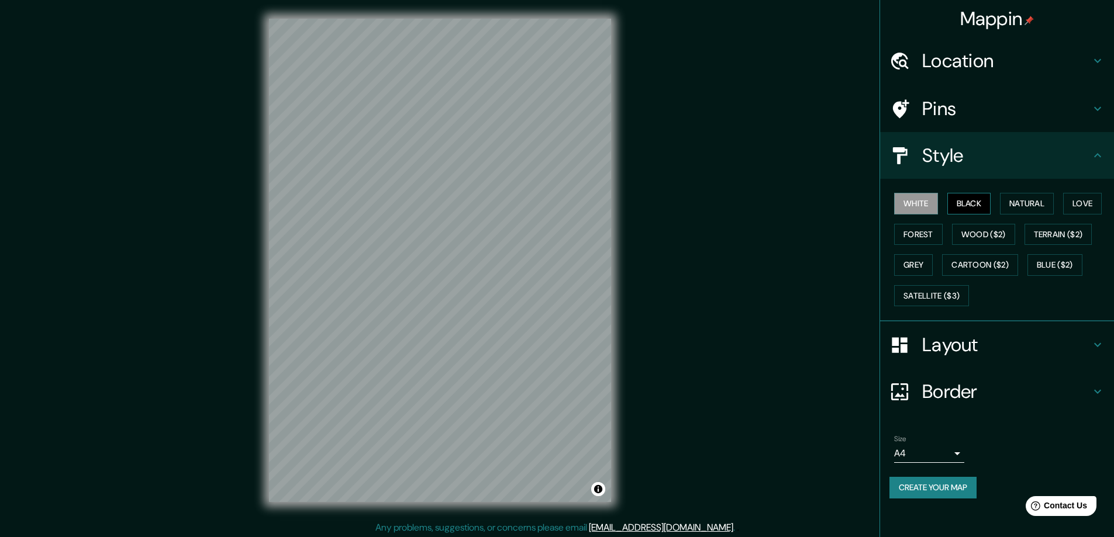
click at [967, 201] on button "Black" at bounding box center [969, 204] width 44 height 22
click at [1028, 202] on button "Natural" at bounding box center [1027, 204] width 54 height 22
click at [1085, 205] on button "Love" at bounding box center [1082, 204] width 39 height 22
click at [916, 238] on button "Forest" at bounding box center [918, 235] width 49 height 22
click at [973, 238] on button "Wood ($2)" at bounding box center [983, 235] width 63 height 22
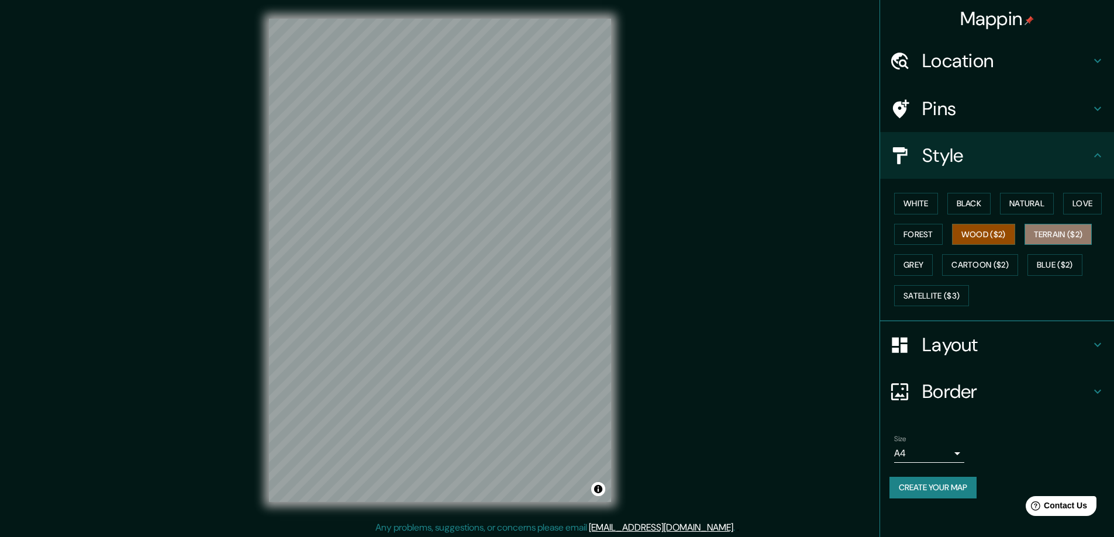
click at [1041, 241] on button "Terrain ($2)" at bounding box center [1058, 235] width 68 height 22
click at [920, 259] on button "Grey" at bounding box center [913, 265] width 39 height 22
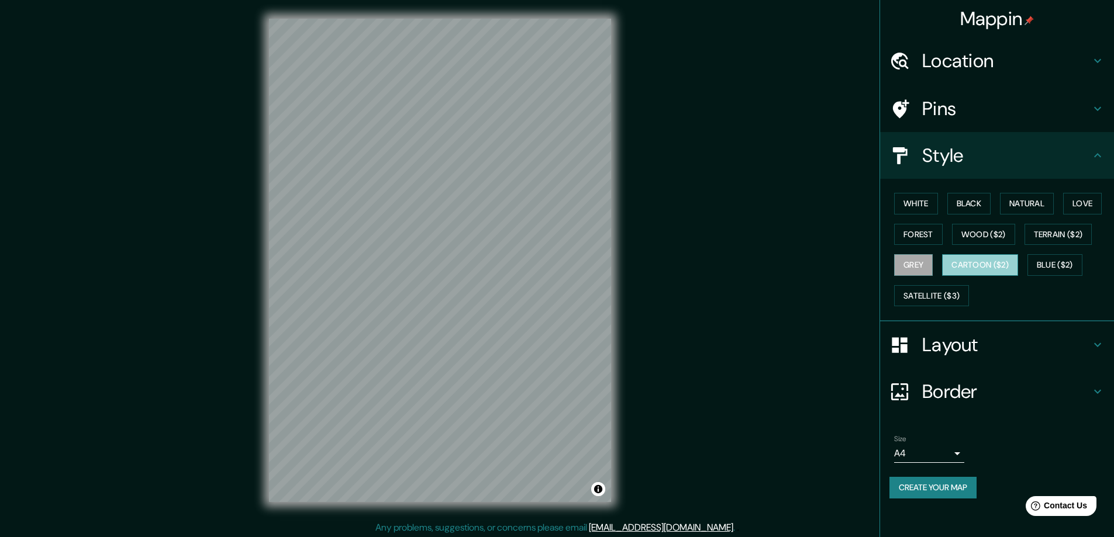
click at [974, 265] on button "Cartoon ($2)" at bounding box center [980, 265] width 76 height 22
click at [1057, 268] on button "Blue ($2)" at bounding box center [1054, 265] width 55 height 22
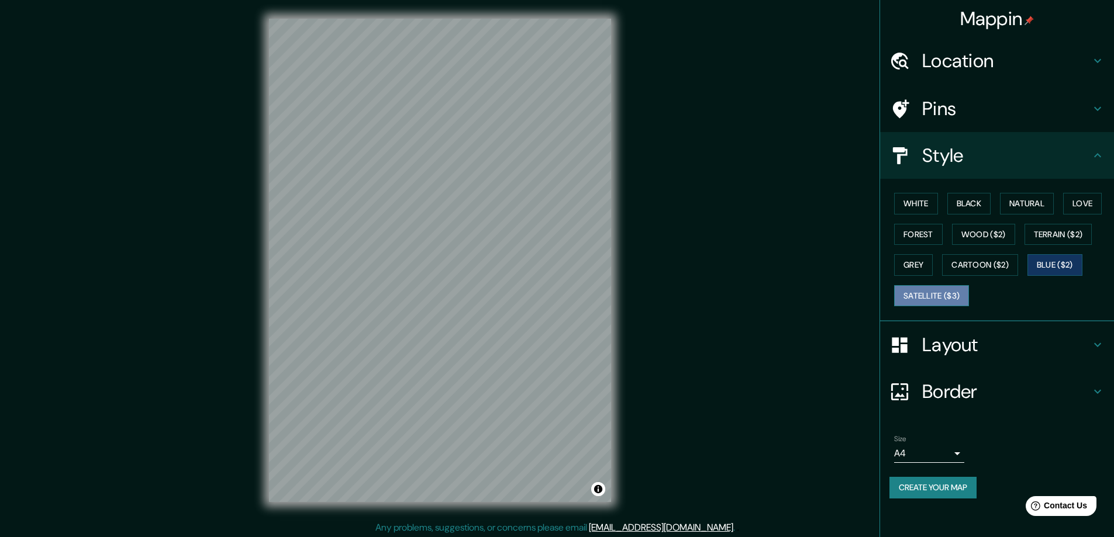
click at [909, 302] on button "Satellite ($3)" at bounding box center [931, 296] width 75 height 22
